Goal: Task Accomplishment & Management: Manage account settings

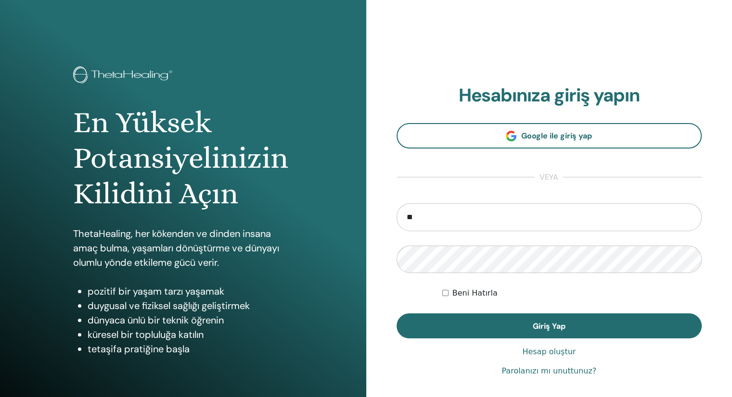
type input "**********"
drag, startPoint x: 441, startPoint y: 291, endPoint x: 449, endPoint y: 292, distance: 8.7
click at [441, 291] on form "**********" at bounding box center [549, 272] width 306 height 136
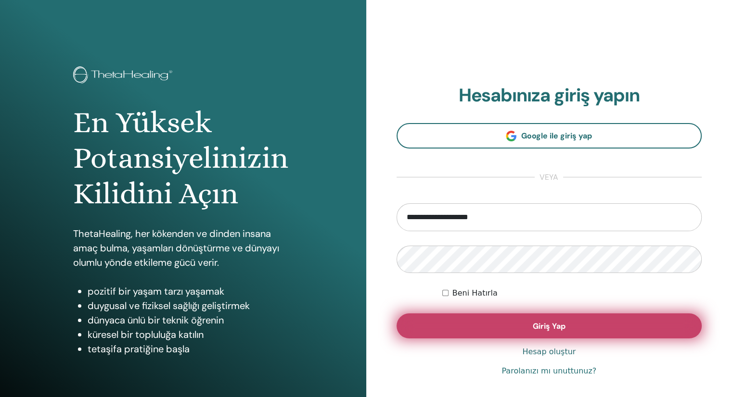
click at [483, 328] on button "Giriş Yap" at bounding box center [549, 326] width 306 height 25
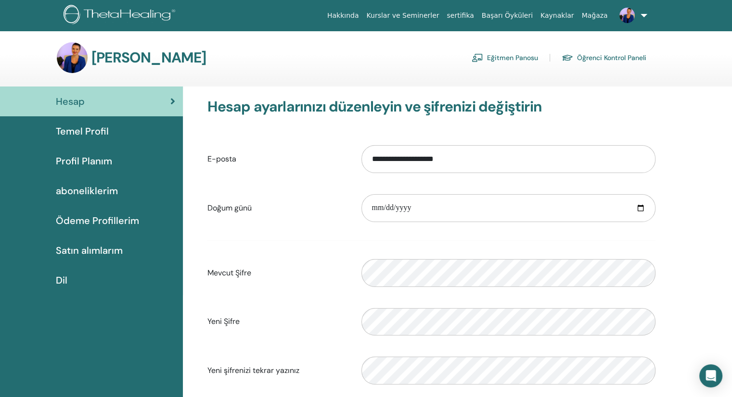
click at [520, 58] on link "Eğitmen Panosu" at bounding box center [504, 57] width 66 height 15
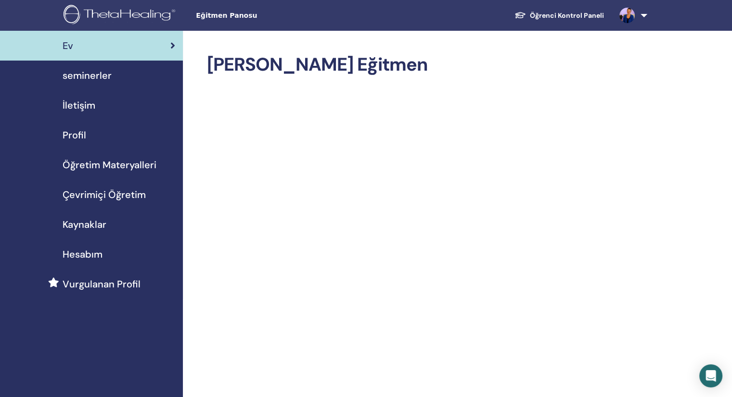
click at [98, 79] on span "seminerler" at bounding box center [87, 75] width 49 height 14
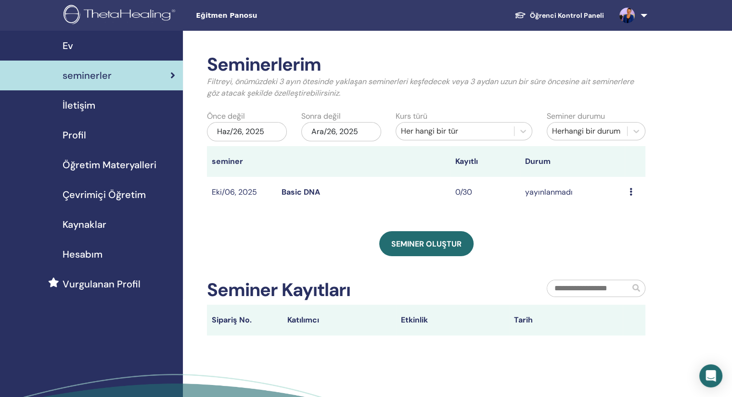
click at [630, 191] on icon at bounding box center [630, 192] width 3 height 8
click at [311, 214] on div "Seminerlerim Filtreyi, önümüzdeki 3 ayın ötesinde yaklaşan seminerleri keşfedec…" at bounding box center [426, 195] width 438 height 282
click at [471, 193] on td "0/30" at bounding box center [485, 192] width 70 height 31
click at [630, 193] on icon at bounding box center [630, 192] width 3 height 8
click at [633, 215] on link "Düzenlemek" at bounding box center [626, 216] width 43 height 10
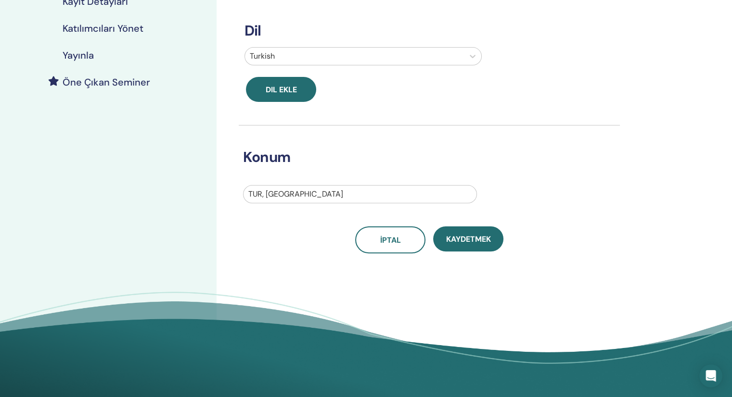
scroll to position [337, 0]
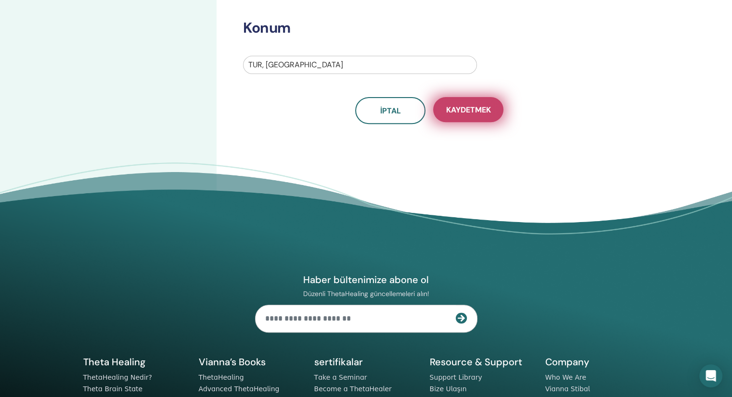
click at [471, 105] on span "Kaydetmek" at bounding box center [468, 110] width 45 height 10
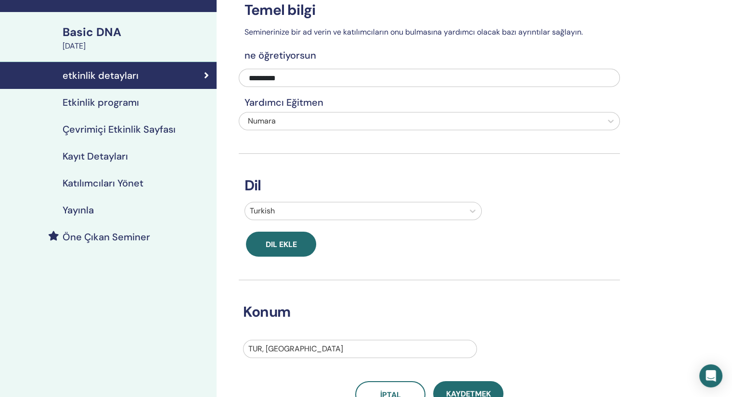
scroll to position [35, 0]
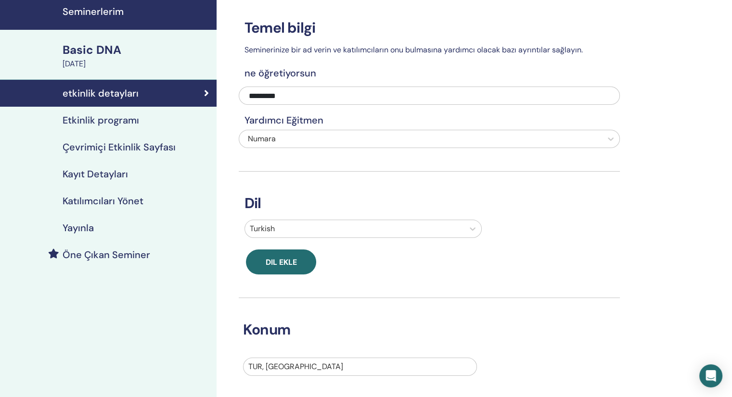
click at [83, 176] on h4 "Kayıt Detayları" at bounding box center [95, 174] width 65 height 12
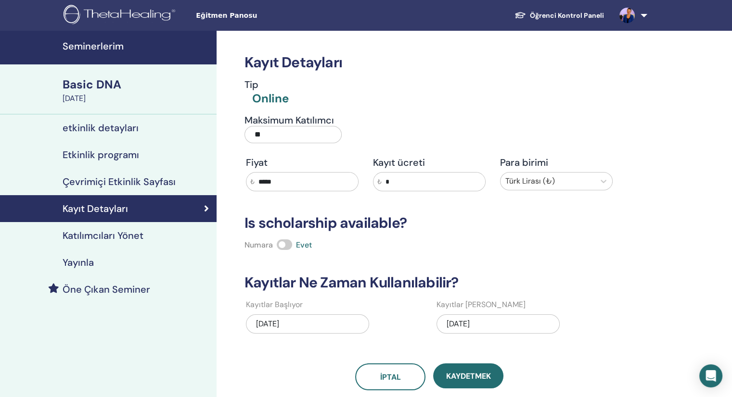
click at [81, 259] on h4 "Yayınla" at bounding box center [78, 263] width 31 height 12
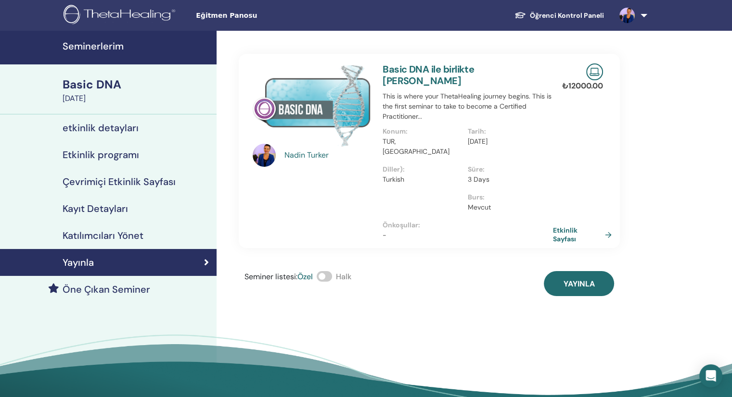
click at [100, 84] on div "Basic DNA" at bounding box center [137, 84] width 148 height 16
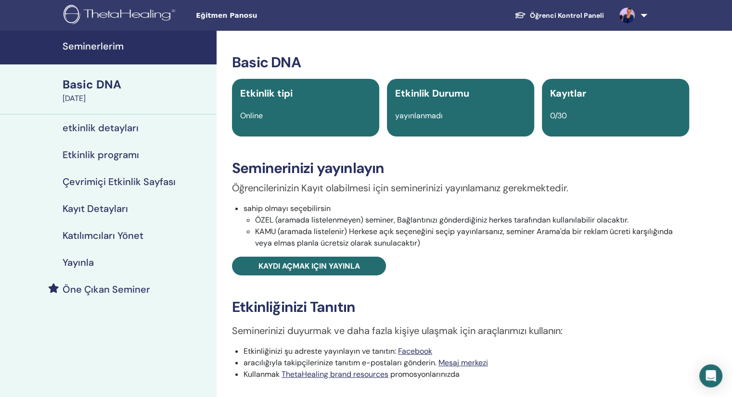
scroll to position [289, 0]
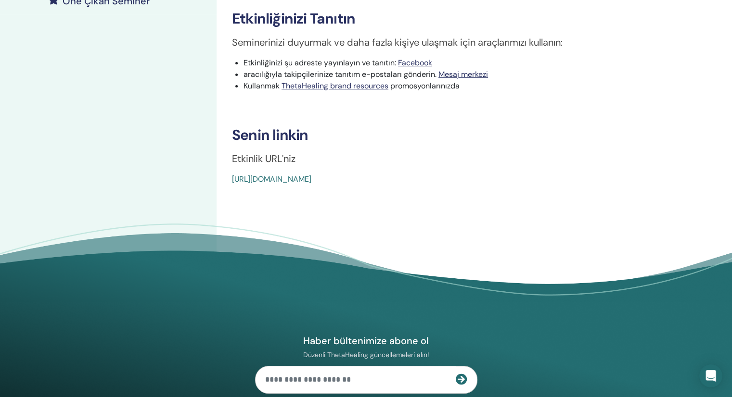
click at [311, 176] on link "https://www.thetahealing.com/seminar-378381-details.html" at bounding box center [271, 179] width 79 height 10
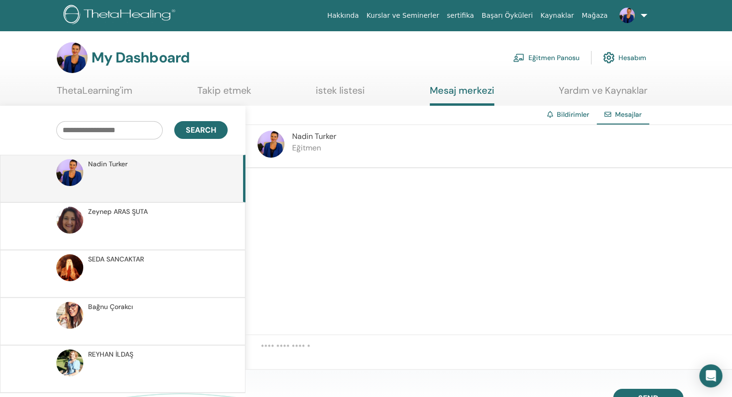
click at [573, 114] on link "Bildirimler" at bounding box center [573, 114] width 32 height 9
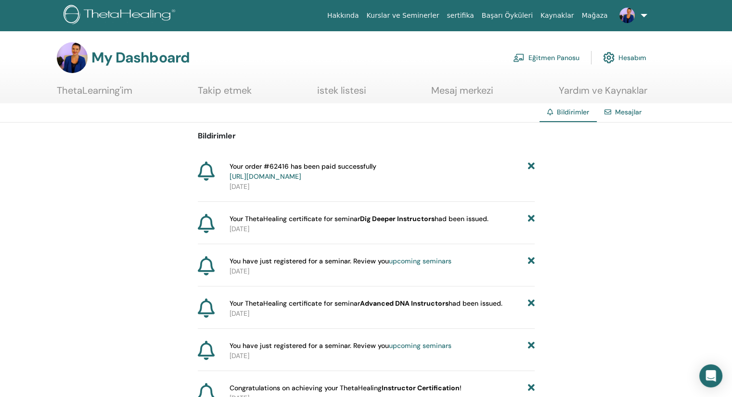
click at [225, 89] on link "Takip etmek" at bounding box center [225, 94] width 54 height 19
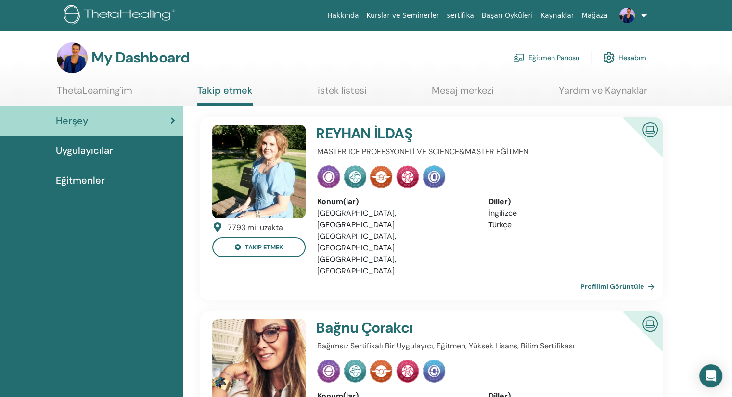
click at [86, 148] on span "Uygulayıcılar" at bounding box center [84, 150] width 57 height 14
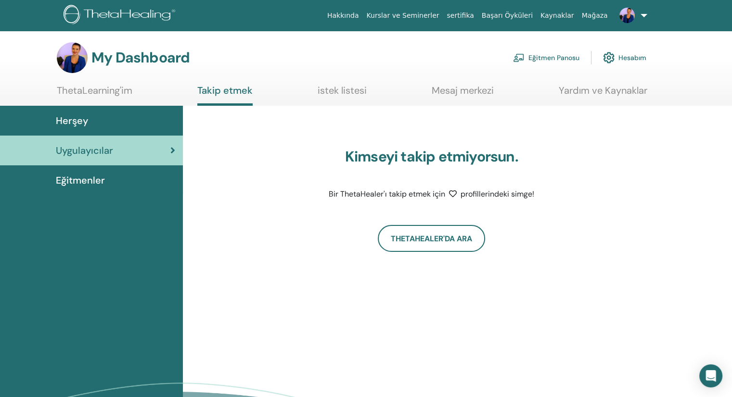
click at [72, 181] on span "Eğitmenler" at bounding box center [80, 180] width 49 height 14
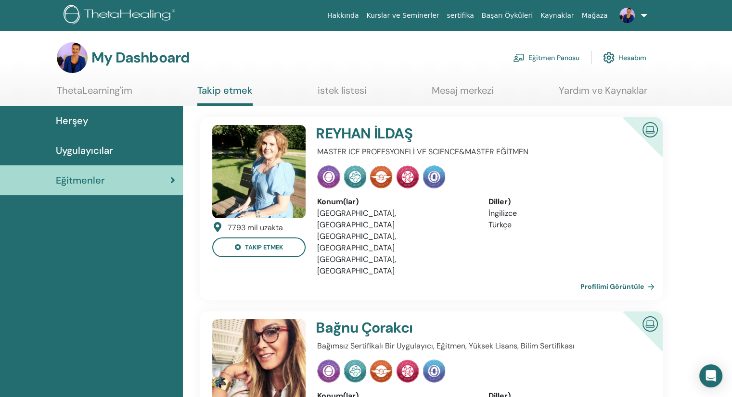
click at [81, 91] on link "ThetaLearning'im" at bounding box center [95, 94] width 76 height 19
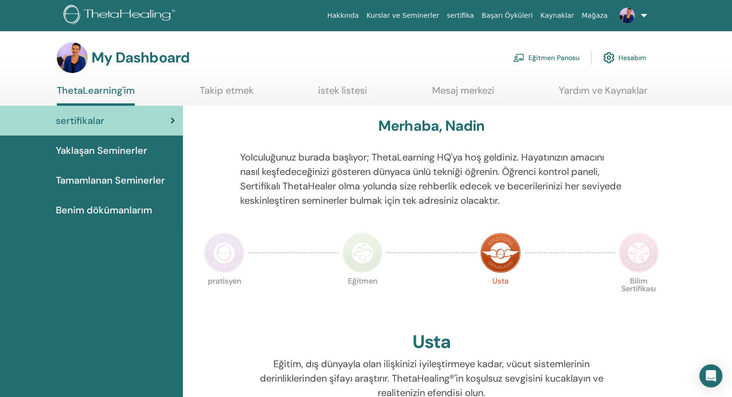
click at [557, 56] on link "Eğitmen Panosu" at bounding box center [546, 57] width 66 height 21
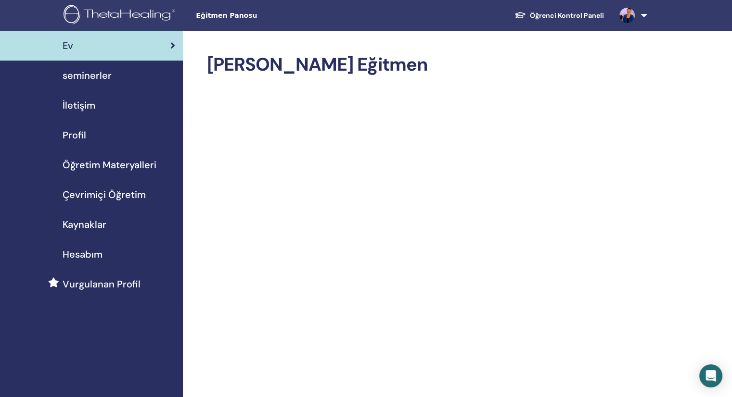
click at [77, 76] on span "seminerler" at bounding box center [87, 75] width 49 height 14
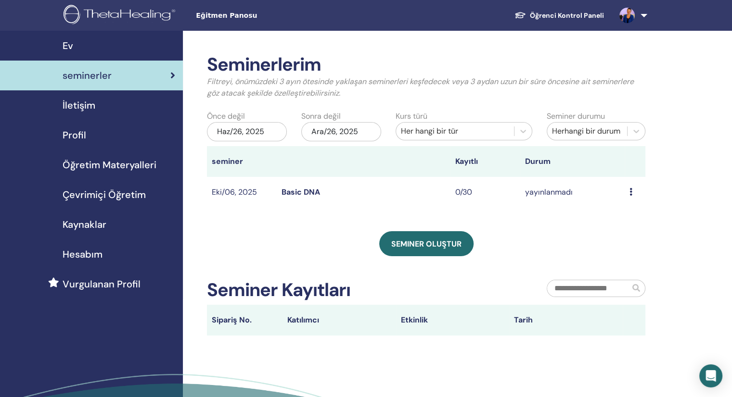
click at [254, 188] on td "Eki/06, 2025" at bounding box center [242, 192] width 70 height 31
click at [277, 135] on div "Haz/26, 2025" at bounding box center [247, 131] width 80 height 19
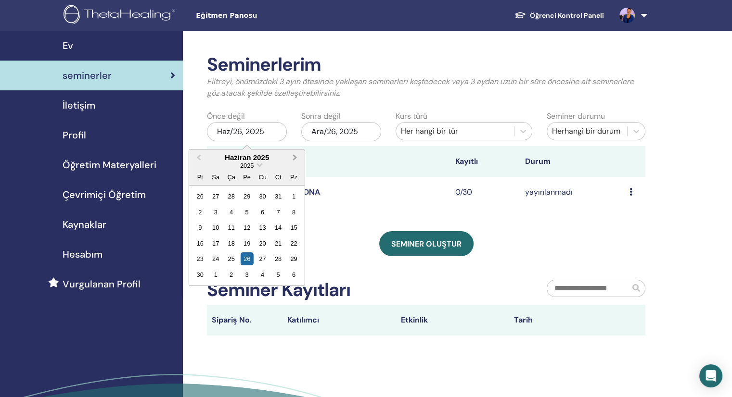
click at [295, 158] on span "Next Month" at bounding box center [295, 158] width 0 height 10
click at [291, 155] on button "Next Month" at bounding box center [295, 158] width 15 height 15
click at [295, 158] on span "Next Month" at bounding box center [295, 158] width 0 height 10
click at [201, 212] on div "6" at bounding box center [199, 212] width 13 height 13
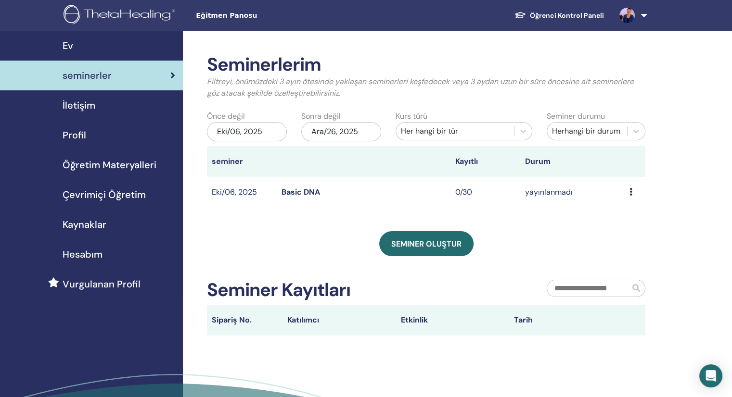
click at [628, 192] on td "Ön izleme Düzenlemek katılımcılar İptal" at bounding box center [634, 192] width 21 height 31
click at [629, 191] on icon at bounding box center [630, 192] width 3 height 8
click at [629, 203] on link "Ön izleme" at bounding box center [621, 199] width 35 height 10
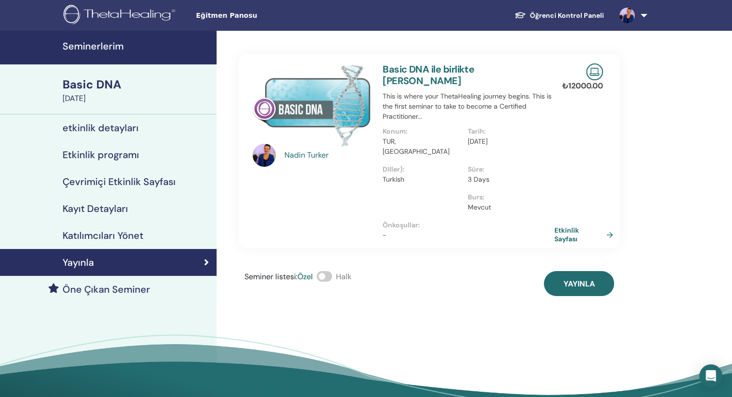
click at [612, 226] on link "Etkinlik Sayfası" at bounding box center [585, 234] width 63 height 17
click at [483, 175] on p "3 Days" at bounding box center [507, 180] width 79 height 10
click at [662, 191] on div "[PERSON_NAME] Basic DNA ile birlikte [PERSON_NAME] This is where your ThetaHeal…" at bounding box center [460, 231] width 488 height 400
click at [608, 226] on link "Etkinlik Sayfası" at bounding box center [585, 234] width 63 height 17
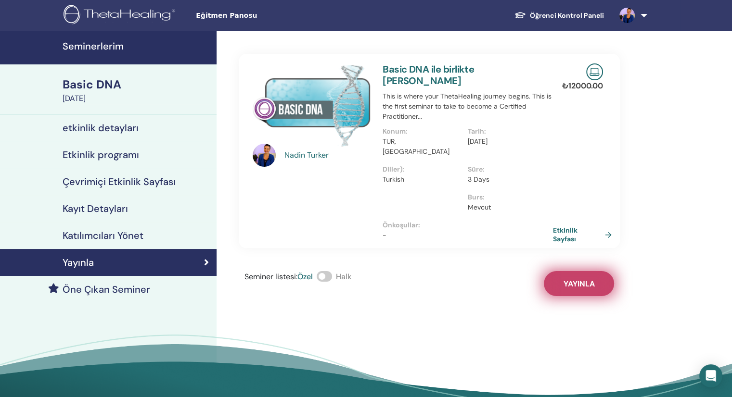
click at [580, 279] on span "Yayınla" at bounding box center [578, 284] width 31 height 10
drag, startPoint x: 684, startPoint y: 193, endPoint x: 687, endPoint y: 198, distance: 6.0
click at [684, 193] on div "Nadin Turker Basic DNA ile birlikte Nadin Turker This is where your ThetaHealin…" at bounding box center [460, 231] width 488 height 400
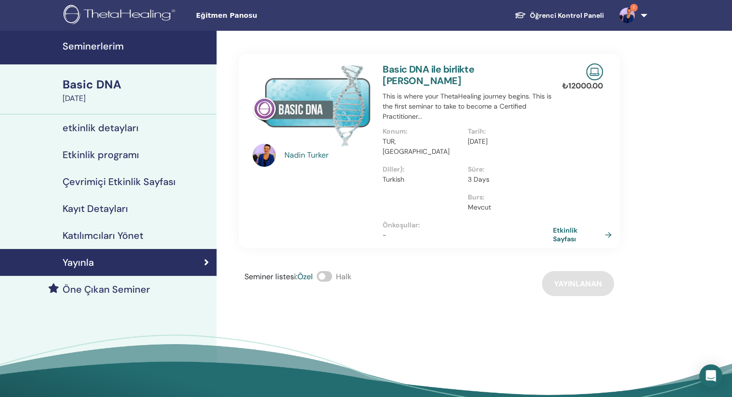
click at [325, 271] on span at bounding box center [324, 276] width 15 height 11
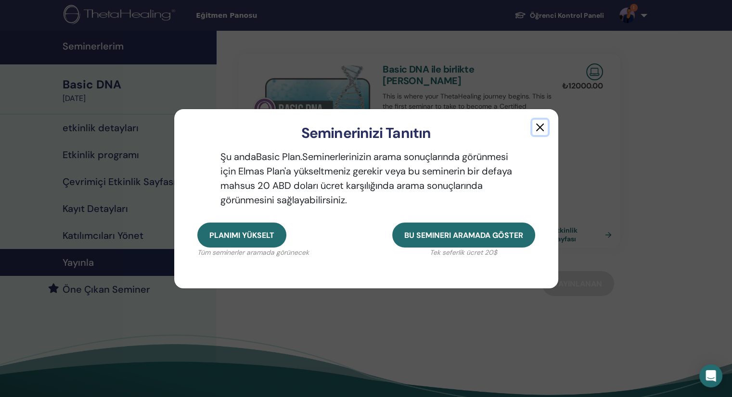
click at [539, 126] on button "button" at bounding box center [539, 127] width 15 height 15
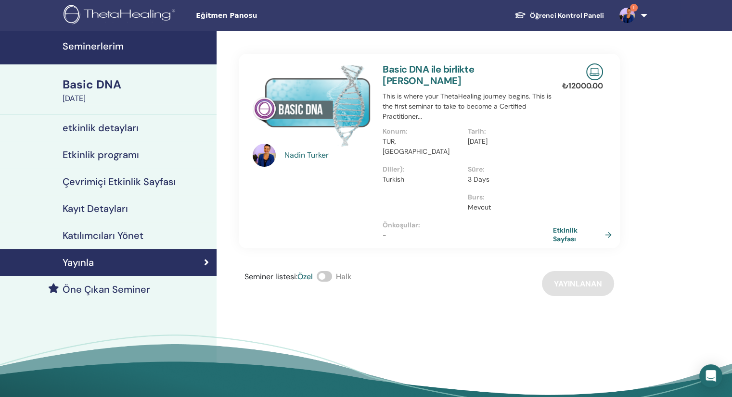
click at [682, 222] on div "[PERSON_NAME] Basic DNA ile birlikte [PERSON_NAME] This is where your ThetaHeal…" at bounding box center [460, 231] width 488 height 400
click at [104, 264] on div "Yayınla" at bounding box center [108, 263] width 201 height 12
click at [102, 235] on h4 "Katılımcıları Yönet" at bounding box center [103, 236] width 81 height 12
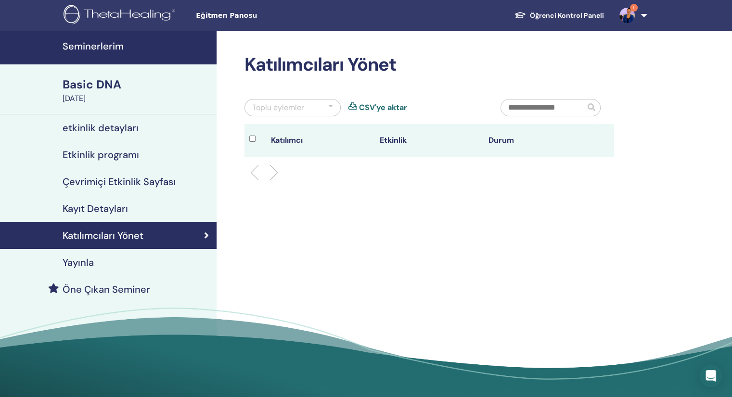
click at [88, 207] on h4 "Kayıt Detayları" at bounding box center [95, 209] width 65 height 12
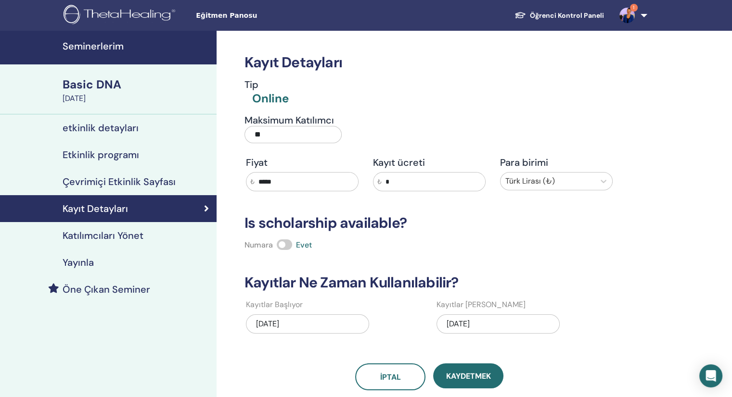
click at [92, 130] on h4 "etkinlik detayları" at bounding box center [101, 128] width 76 height 12
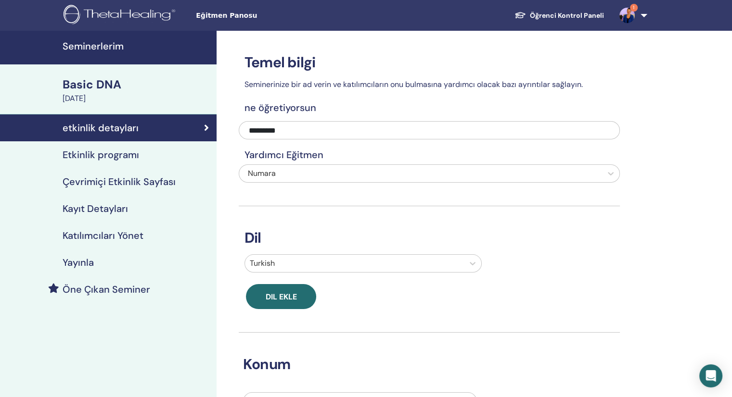
click at [91, 98] on div "[DATE]" at bounding box center [137, 99] width 148 height 12
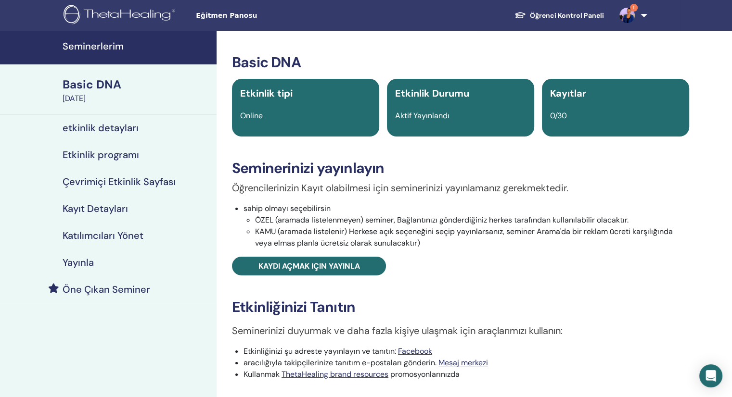
click at [76, 92] on div "Basic DNA" at bounding box center [137, 84] width 148 height 16
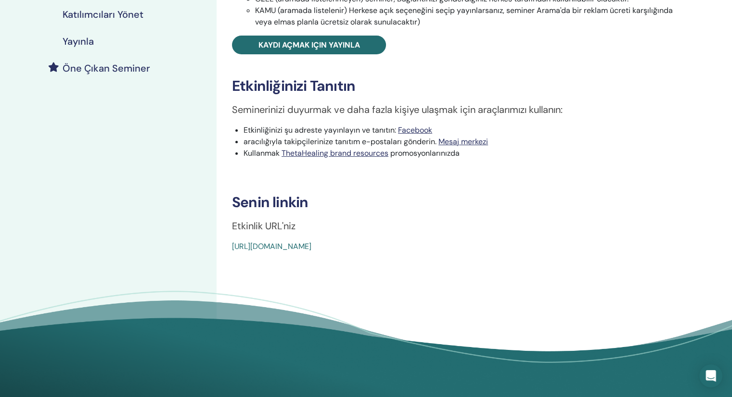
scroll to position [192, 0]
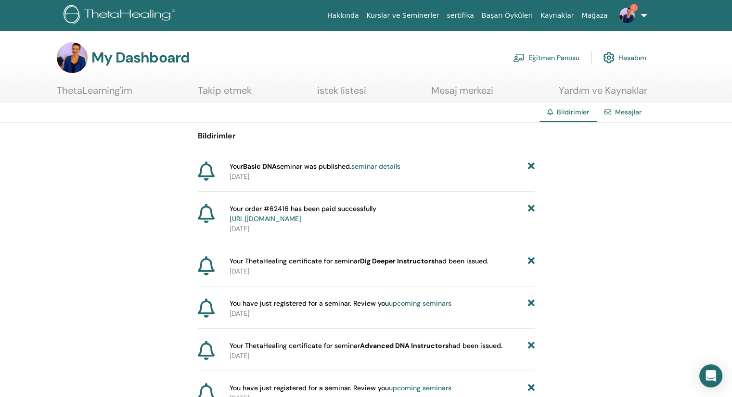
click at [530, 165] on icon at bounding box center [530, 167] width 7 height 10
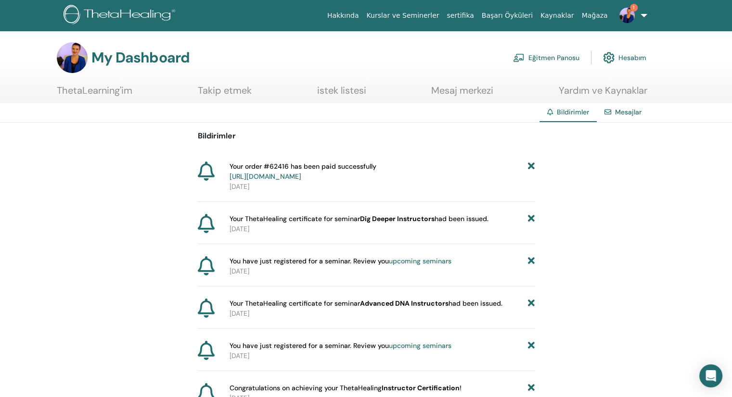
click at [350, 184] on p "[DATE]" at bounding box center [381, 187] width 305 height 10
click at [564, 56] on link "Eğitmen Panosu" at bounding box center [546, 57] width 66 height 21
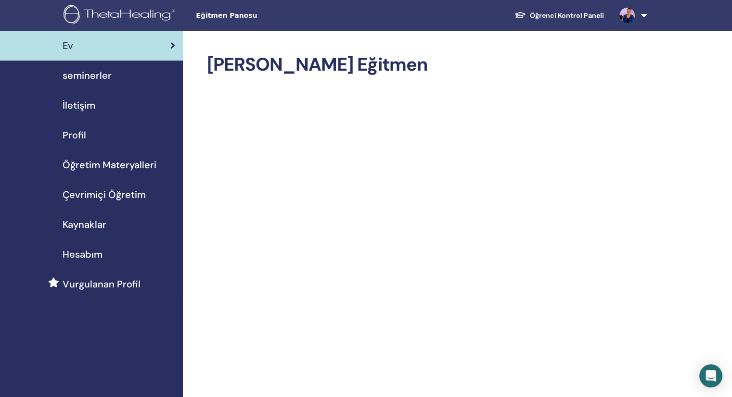
click at [89, 76] on span "seminerler" at bounding box center [87, 75] width 49 height 14
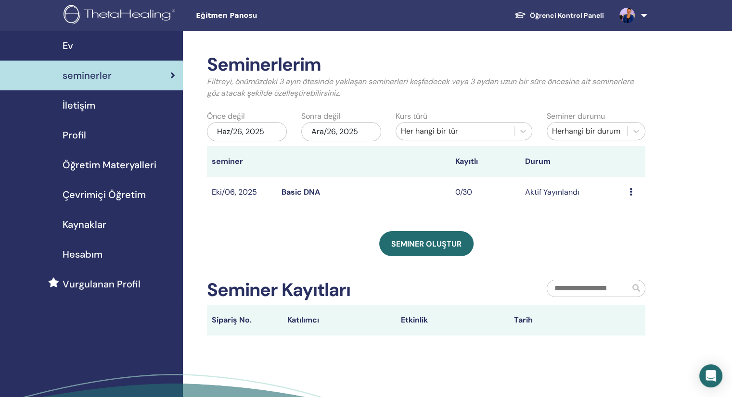
click at [97, 78] on span "seminerler" at bounding box center [87, 75] width 49 height 14
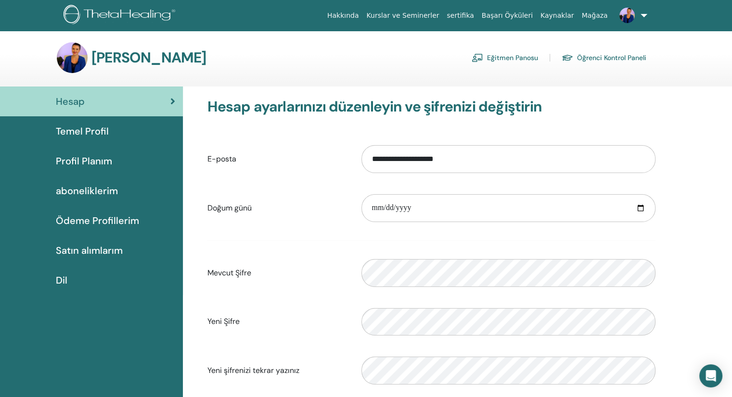
click at [511, 60] on link "Eğitmen Panosu" at bounding box center [504, 57] width 66 height 15
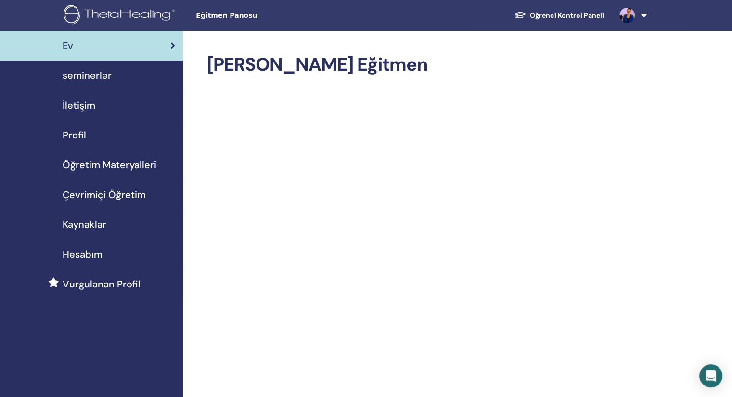
click at [87, 101] on span "İletişim" at bounding box center [79, 105] width 33 height 14
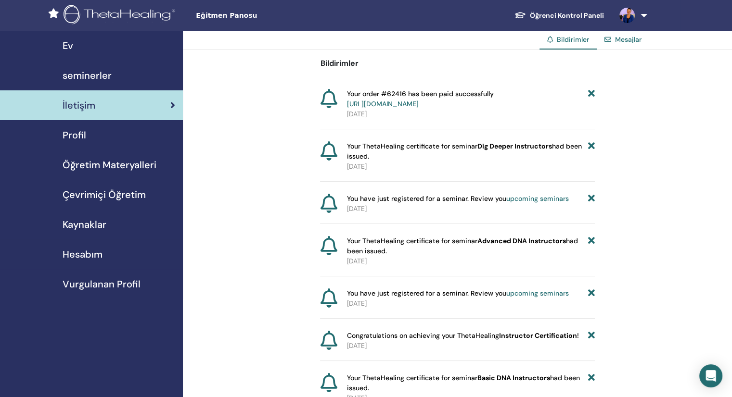
click at [100, 76] on span "seminerler" at bounding box center [87, 75] width 49 height 14
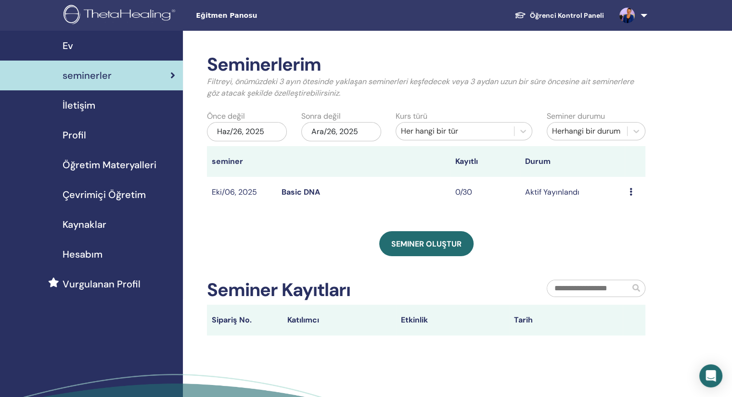
click at [298, 191] on link "Basic DNA" at bounding box center [300, 192] width 38 height 10
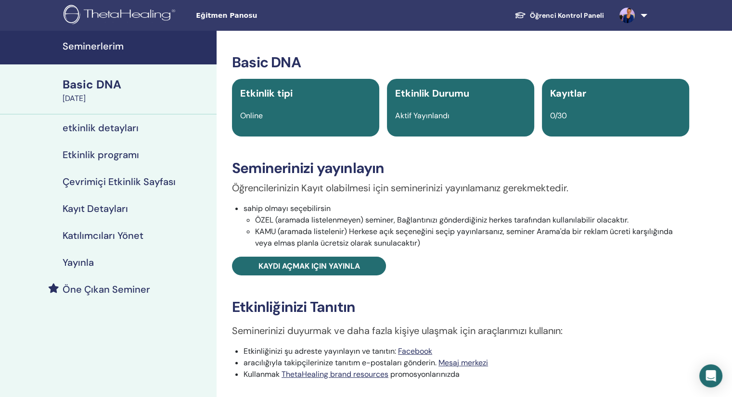
scroll to position [385, 0]
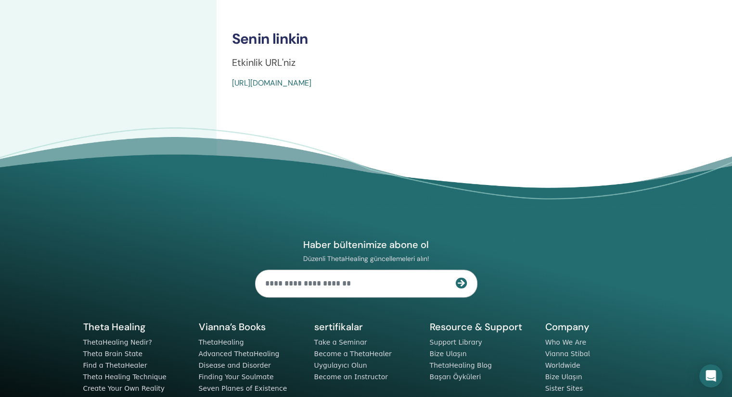
drag, startPoint x: 403, startPoint y: 82, endPoint x: 373, endPoint y: 84, distance: 29.9
click at [311, 84] on link "https://www.thetahealing.com/seminar-378381-details.html" at bounding box center [271, 83] width 79 height 10
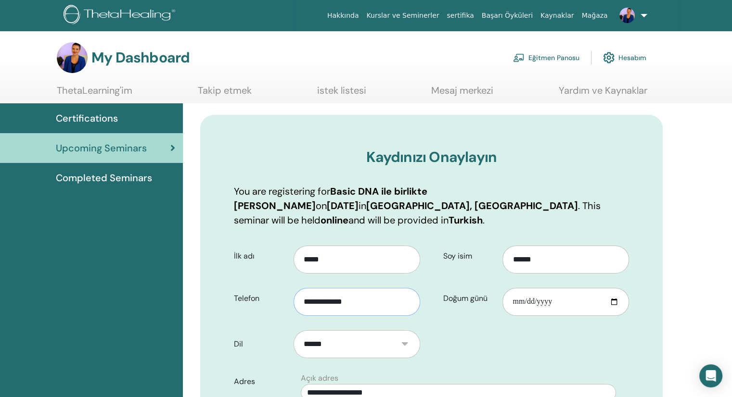
drag, startPoint x: 378, startPoint y: 290, endPoint x: 217, endPoint y: 289, distance: 160.7
drag, startPoint x: 387, startPoint y: 288, endPoint x: 260, endPoint y: 289, distance: 127.5
click at [260, 289] on div "**********" at bounding box center [327, 298] width 200 height 35
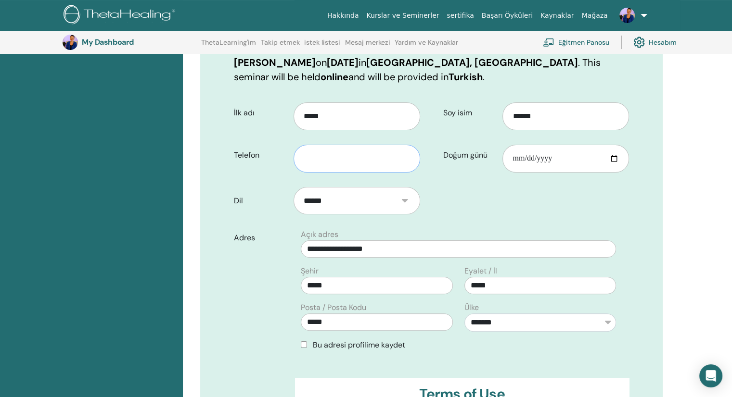
scroll to position [216, 0]
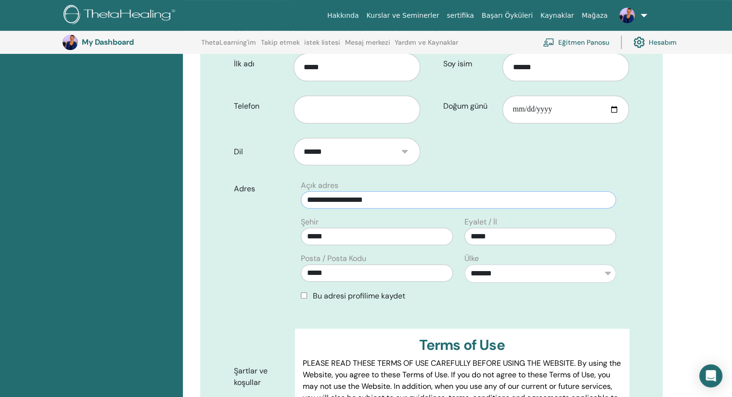
drag, startPoint x: 415, startPoint y: 183, endPoint x: 233, endPoint y: 187, distance: 181.9
click at [233, 187] on div "**********" at bounding box center [431, 245] width 409 height 130
drag, startPoint x: 406, startPoint y: 220, endPoint x: 256, endPoint y: 223, distance: 149.7
click at [256, 223] on div "**********" at bounding box center [431, 245] width 409 height 130
drag, startPoint x: 369, startPoint y: 254, endPoint x: 236, endPoint y: 244, distance: 132.7
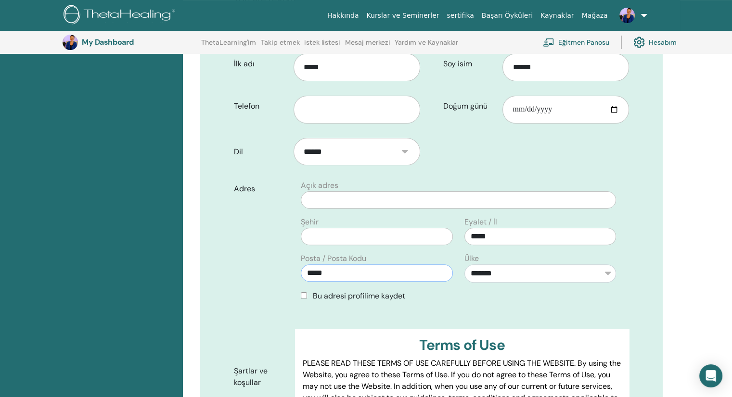
click at [238, 244] on div "**********" at bounding box center [431, 245] width 409 height 130
drag, startPoint x: 508, startPoint y: 220, endPoint x: 399, endPoint y: 221, distance: 108.3
click at [404, 220] on div "**********" at bounding box center [458, 245] width 341 height 130
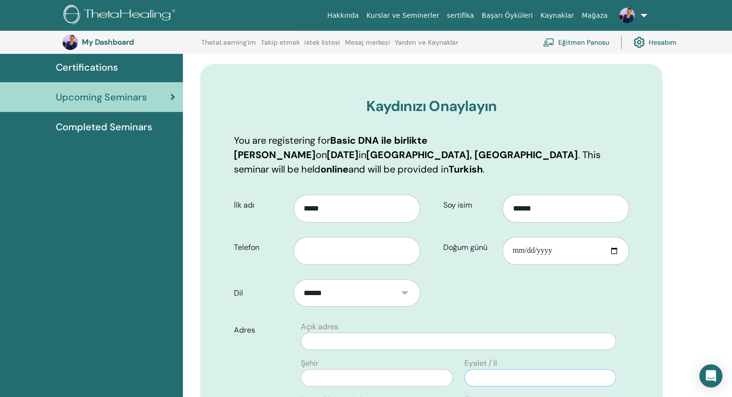
scroll to position [119, 0]
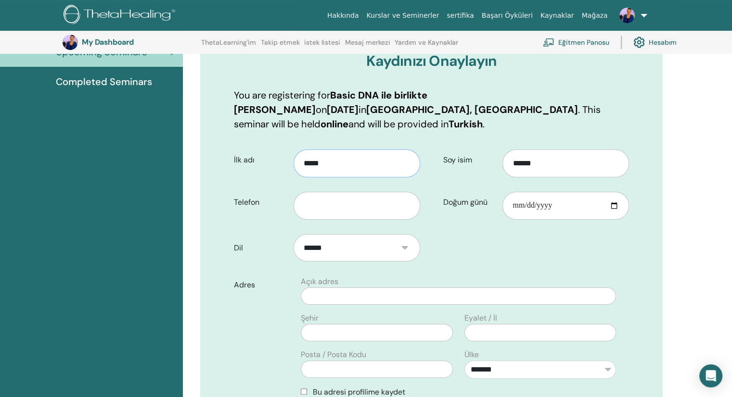
drag, startPoint x: 340, startPoint y: 149, endPoint x: 184, endPoint y: 141, distance: 156.1
click at [203, 144] on div "Kaydınızı Onaylayın You are registering for Basic DNA ile birlikte Nadin Turker…" at bounding box center [431, 334] width 462 height 631
drag, startPoint x: 531, startPoint y: 146, endPoint x: 487, endPoint y: 145, distance: 44.3
click at [487, 145] on div "Soy isim ******" at bounding box center [536, 160] width 200 height 35
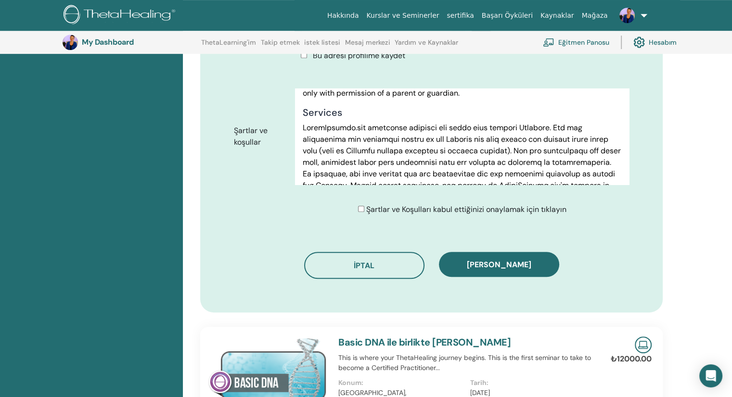
scroll to position [674, 0]
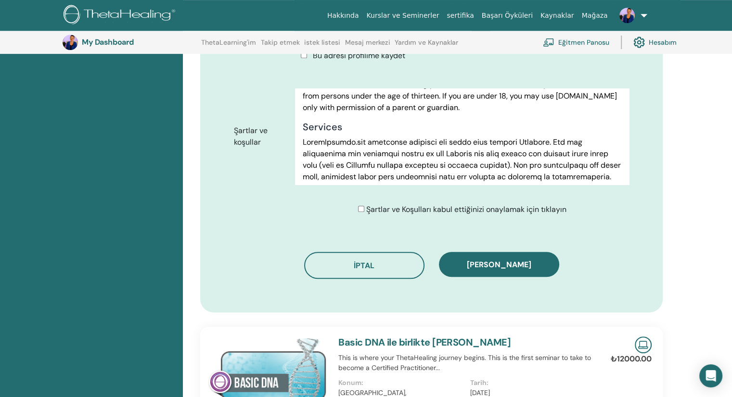
click at [691, 202] on div "Kaydınızı Onaylayın You are registering for Basic DNA ile birlikte Nadin Turker…" at bounding box center [457, 155] width 549 height 970
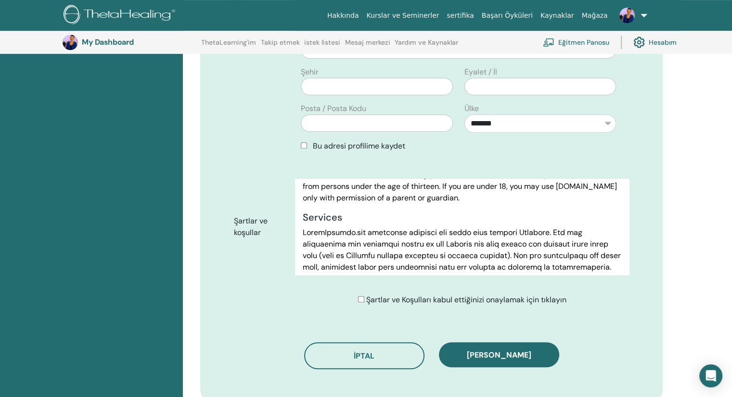
scroll to position [360, 0]
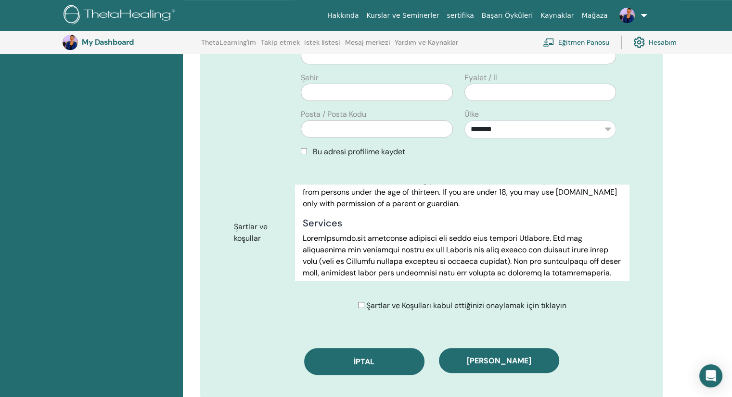
click at [354, 357] on span "İptal" at bounding box center [364, 362] width 21 height 10
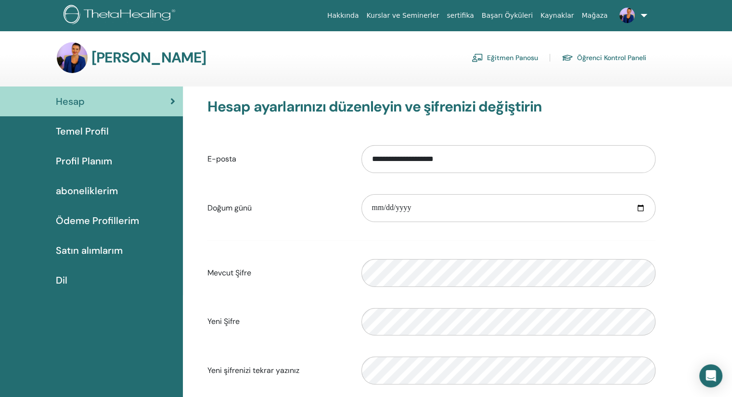
click at [611, 57] on link "Öğrenci Kontrol Paneli" at bounding box center [603, 57] width 85 height 15
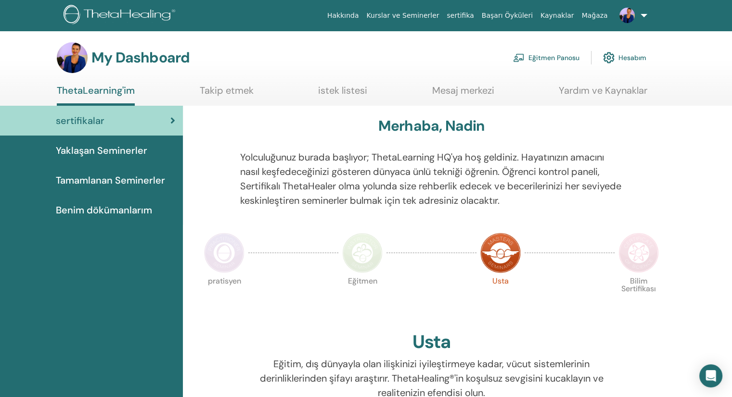
click at [646, 16] on link at bounding box center [630, 15] width 39 height 31
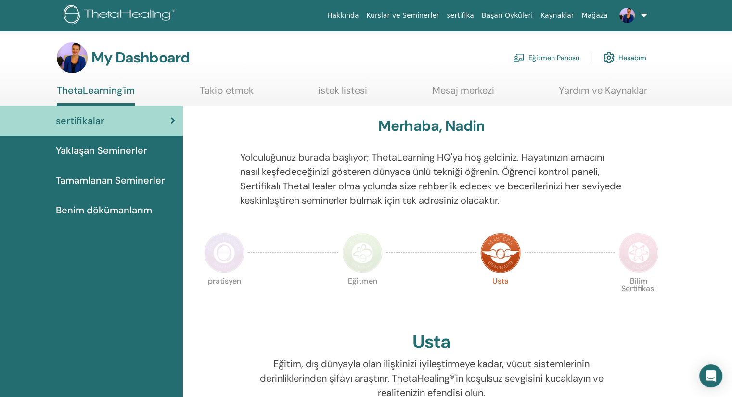
click at [616, 60] on link "Hesabım" at bounding box center [624, 57] width 43 height 21
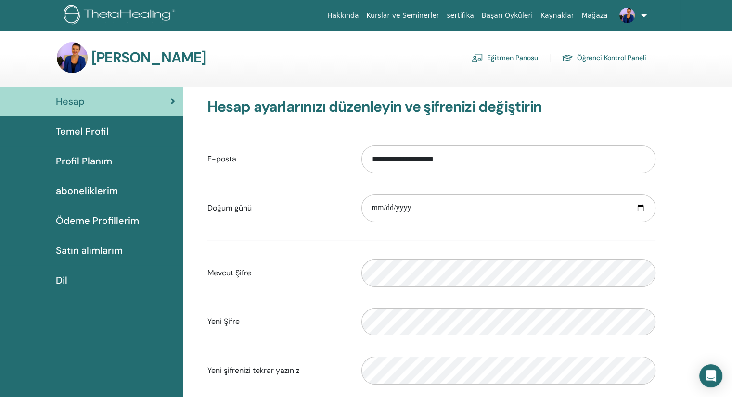
click at [64, 279] on span "Dil" at bounding box center [62, 280] width 12 height 14
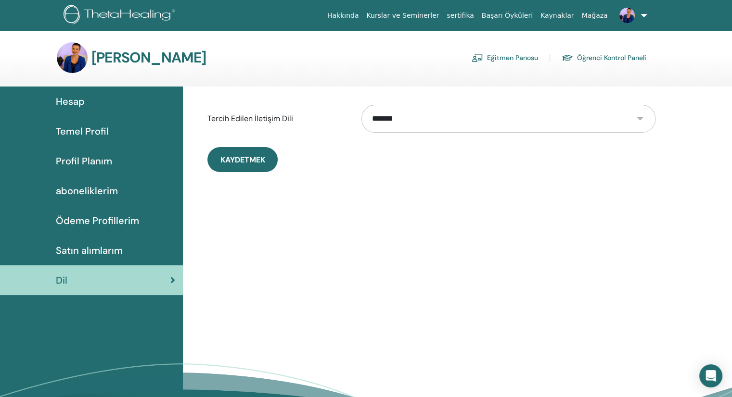
click at [639, 116] on select "**********" at bounding box center [507, 119] width 293 height 28
click at [110, 324] on div "Hesap Temel Profil Profil Planım aboneliklerim Ödeme Profillerim Satın alımlarım" at bounding box center [91, 273] width 183 height 373
click at [642, 17] on link at bounding box center [630, 15] width 39 height 31
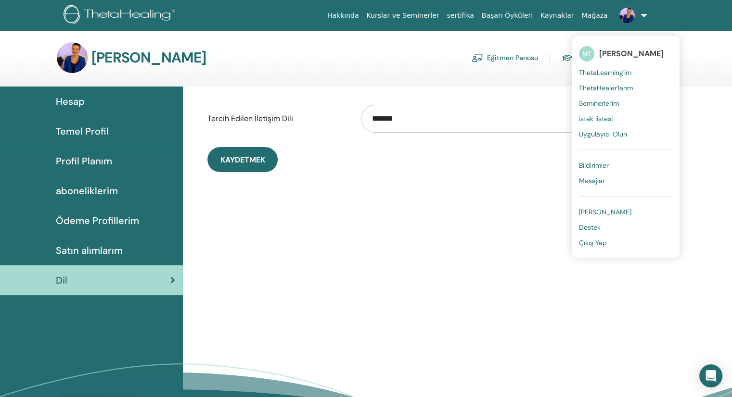
click at [442, 121] on select "**********" at bounding box center [507, 119] width 293 height 28
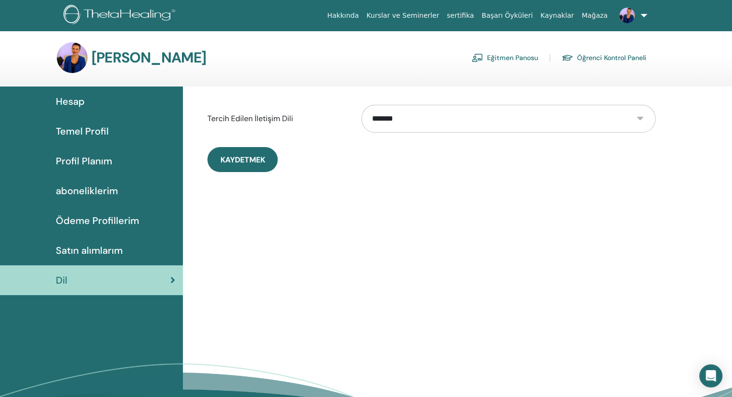
select select "***"
click at [361, 105] on select "**********" at bounding box center [507, 119] width 293 height 28
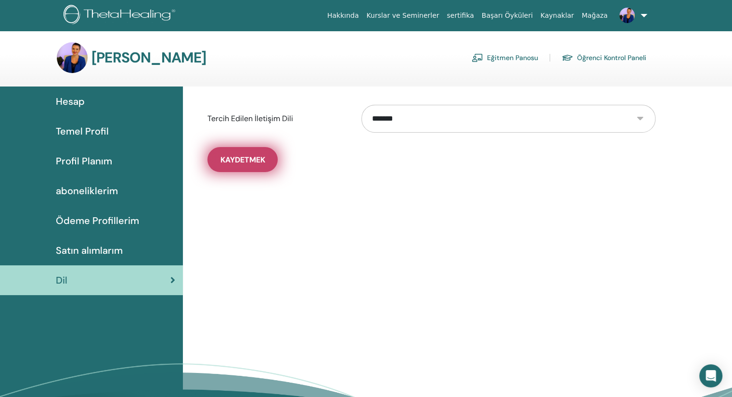
click at [240, 162] on span "Kaydetmek" at bounding box center [242, 160] width 45 height 10
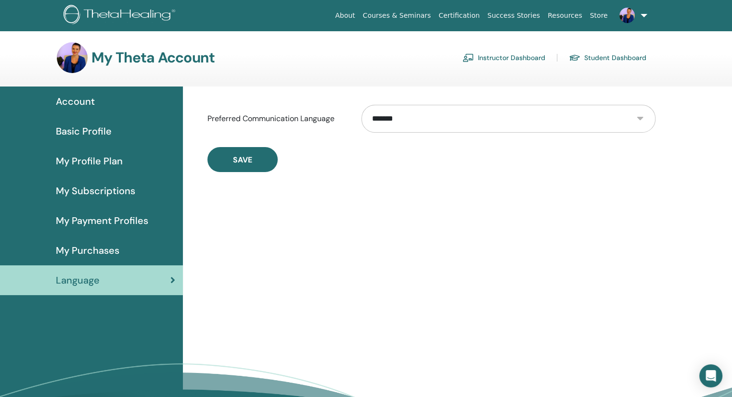
click at [464, 255] on div "**********" at bounding box center [457, 273] width 549 height 373
click at [640, 118] on select "**********" at bounding box center [507, 119] width 293 height 28
select select "***"
click at [361, 105] on select "**********" at bounding box center [507, 119] width 293 height 28
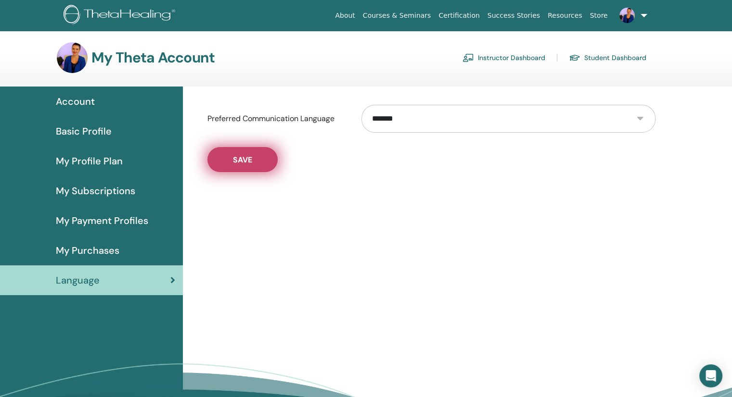
click at [231, 166] on button "Save" at bounding box center [242, 159] width 70 height 25
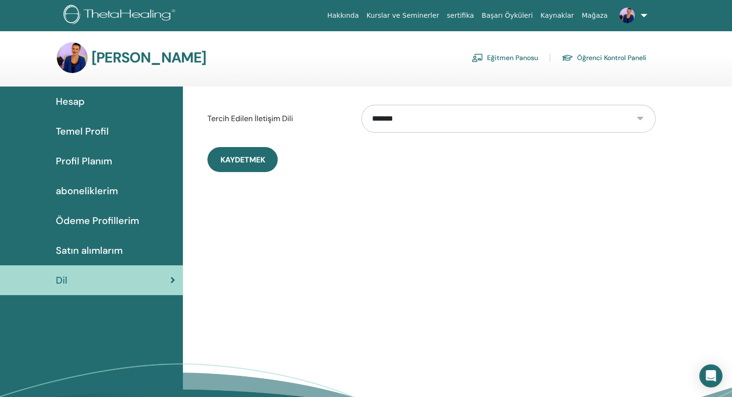
click at [608, 59] on link "Öğrenci Kontrol Paneli" at bounding box center [603, 57] width 85 height 15
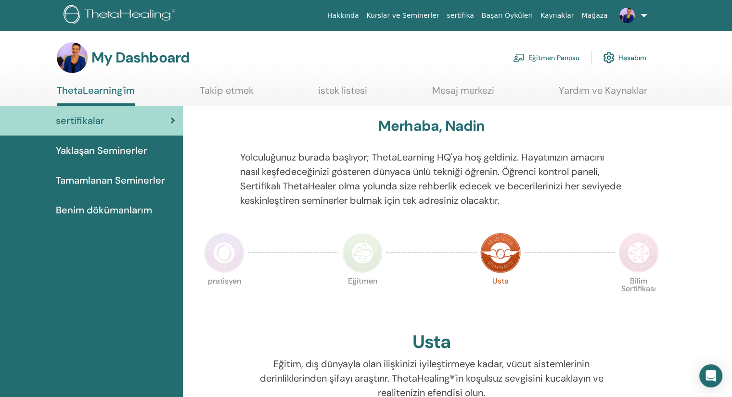
click at [90, 145] on span "Yaklaşan Seminerler" at bounding box center [101, 150] width 91 height 14
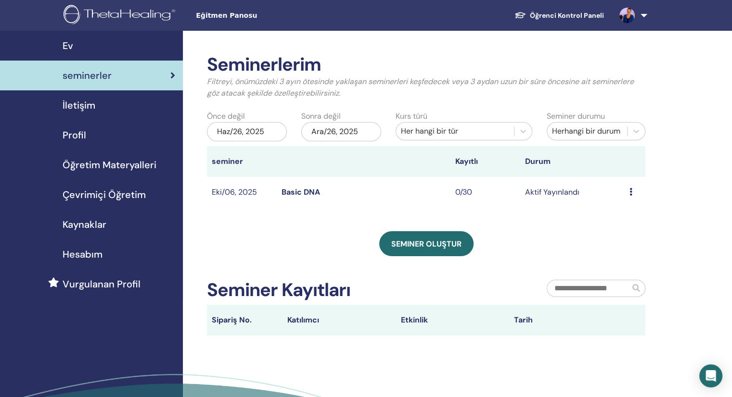
click at [295, 191] on link "Basic DNA" at bounding box center [300, 192] width 38 height 10
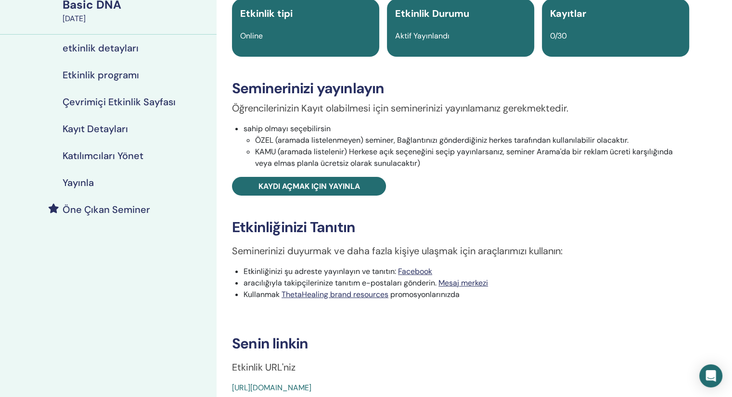
scroll to position [289, 0]
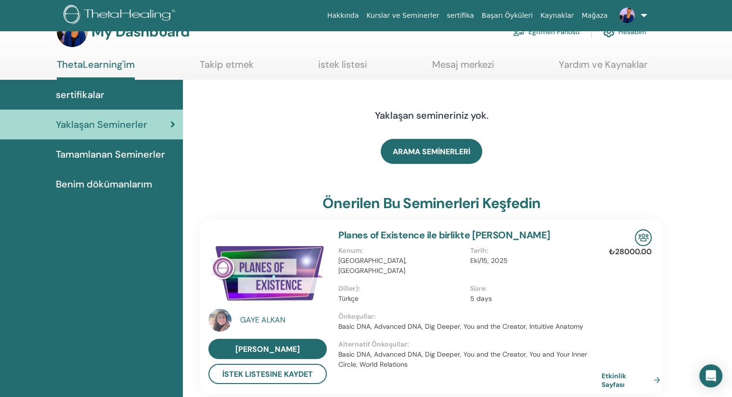
scroll to position [48, 0]
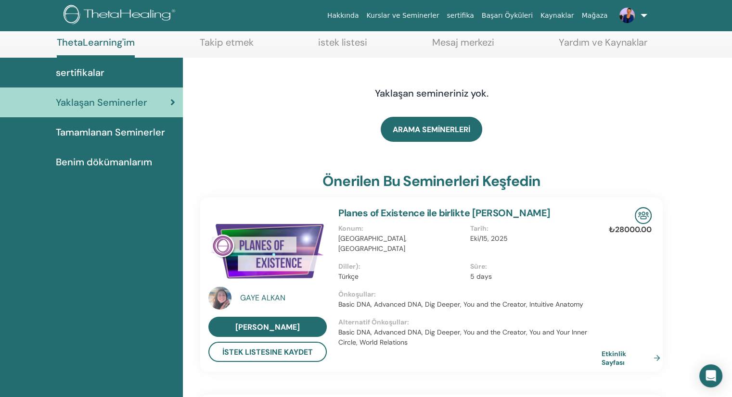
click at [90, 160] on span "Benim dökümanlarım" at bounding box center [104, 162] width 96 height 14
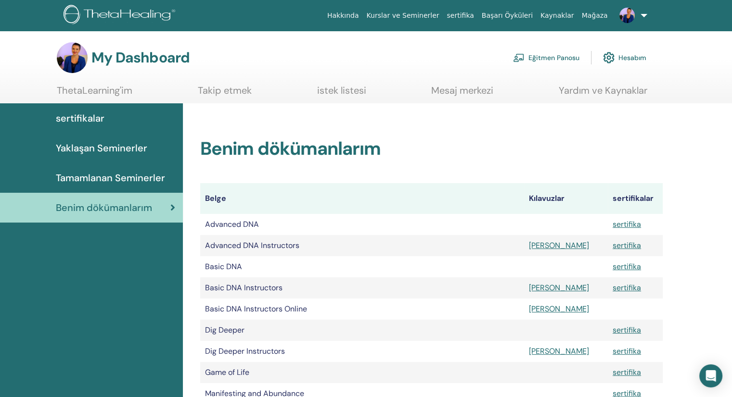
click at [95, 147] on span "Yaklaşan Seminerler" at bounding box center [101, 148] width 91 height 14
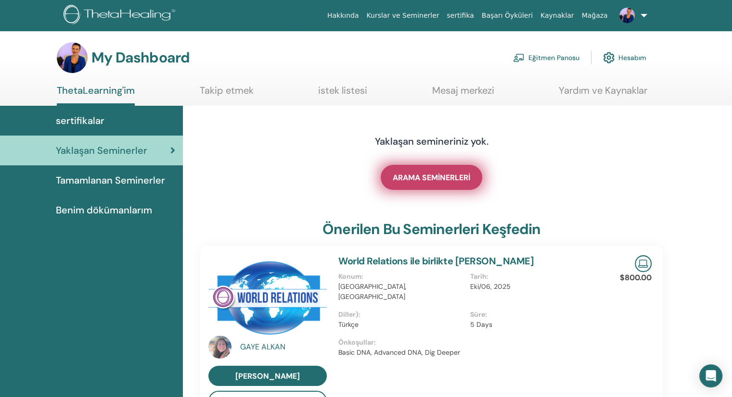
click at [441, 175] on span "ARAMA SEMİNERLERİ" at bounding box center [431, 178] width 77 height 10
